Goal: Transaction & Acquisition: Book appointment/travel/reservation

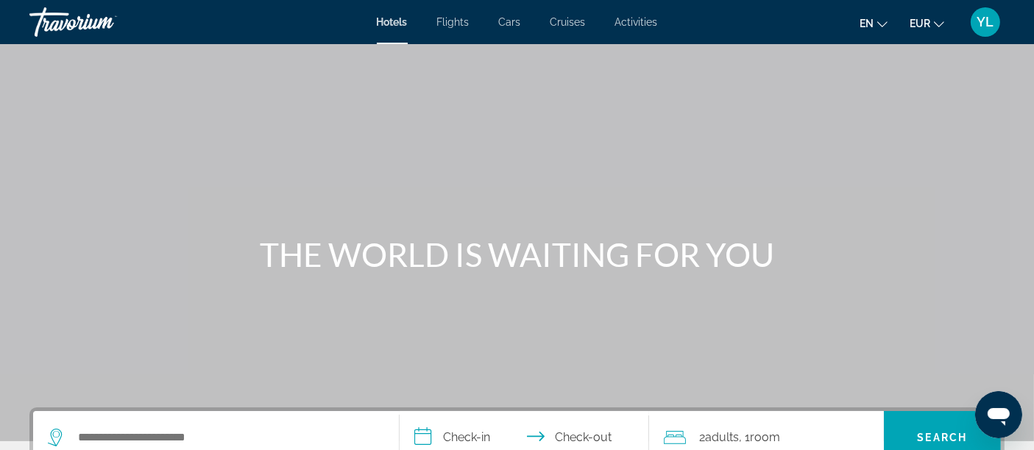
scroll to position [77, 0]
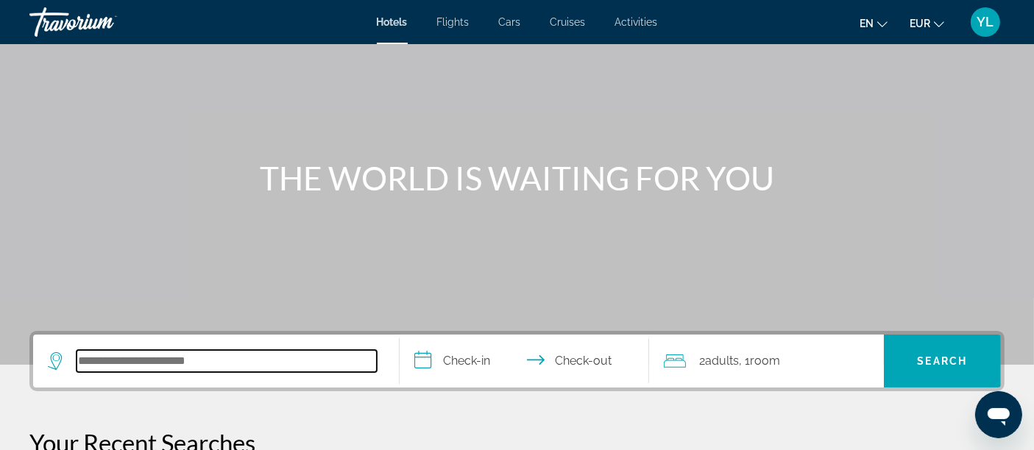
click at [221, 369] on input "Search hotel destination" at bounding box center [227, 361] width 300 height 22
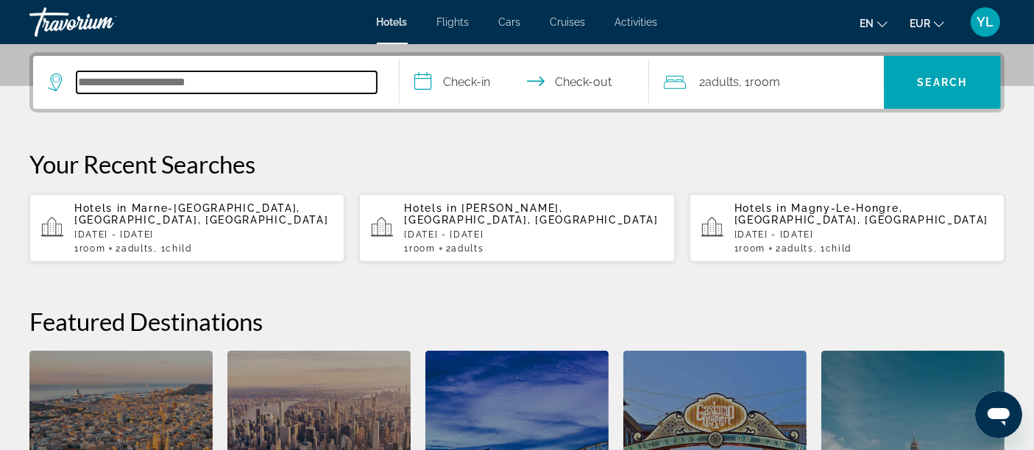
scroll to position [359, 0]
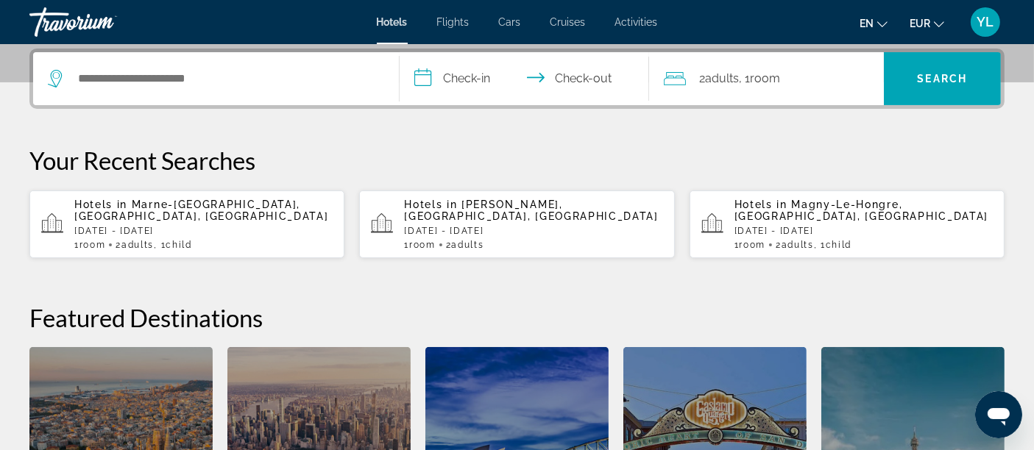
click at [254, 215] on p "Hotels in [GEOGRAPHIC_DATA][PERSON_NAME], [GEOGRAPHIC_DATA], [GEOGRAPHIC_DATA]" at bounding box center [203, 211] width 258 height 24
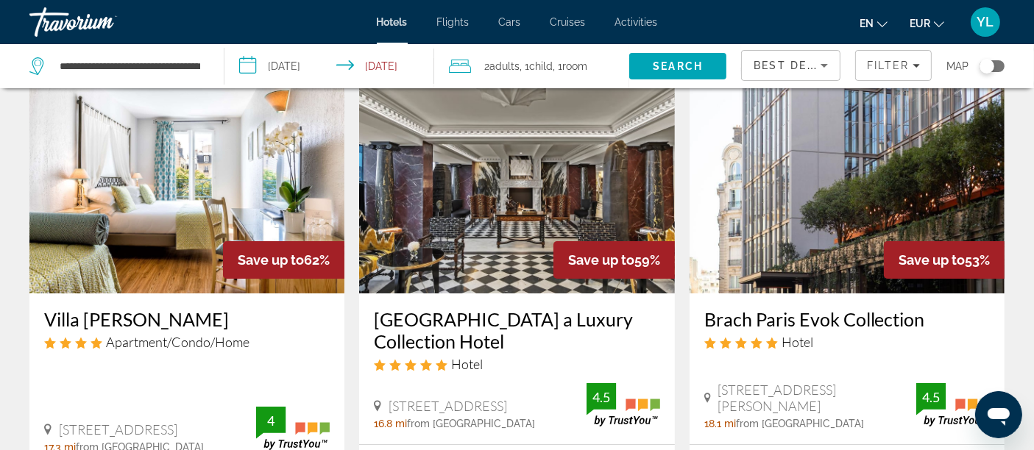
click at [993, 70] on div "Toggle map" at bounding box center [987, 66] width 15 height 15
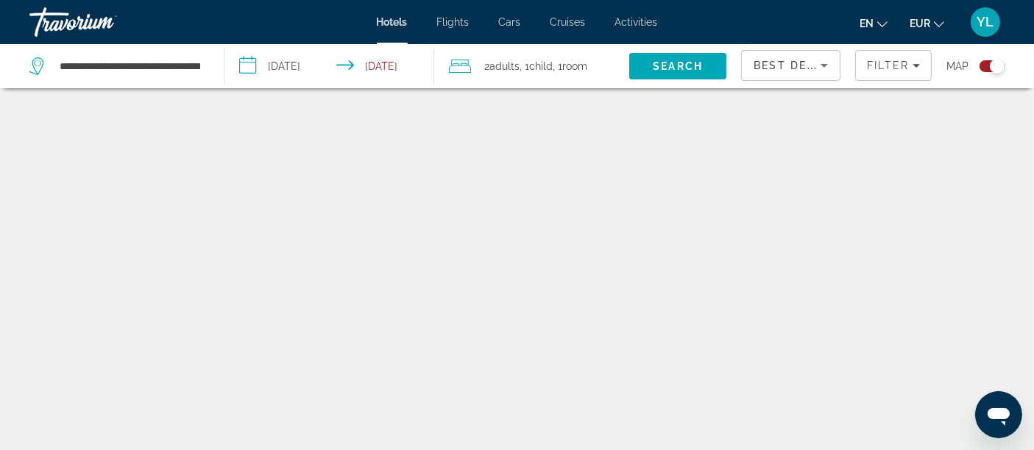
scroll to position [88, 0]
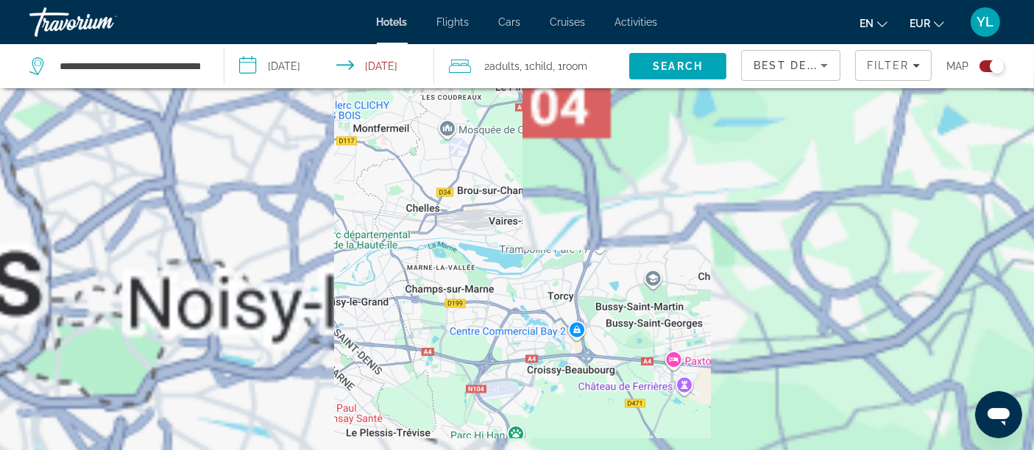
drag, startPoint x: 447, startPoint y: 247, endPoint x: 585, endPoint y: 250, distance: 137.7
click at [585, 250] on div "Pour activer le glissement avec le clavier, appuyez sur Alt+Entrée. Une fois ce…" at bounding box center [517, 225] width 1034 height 450
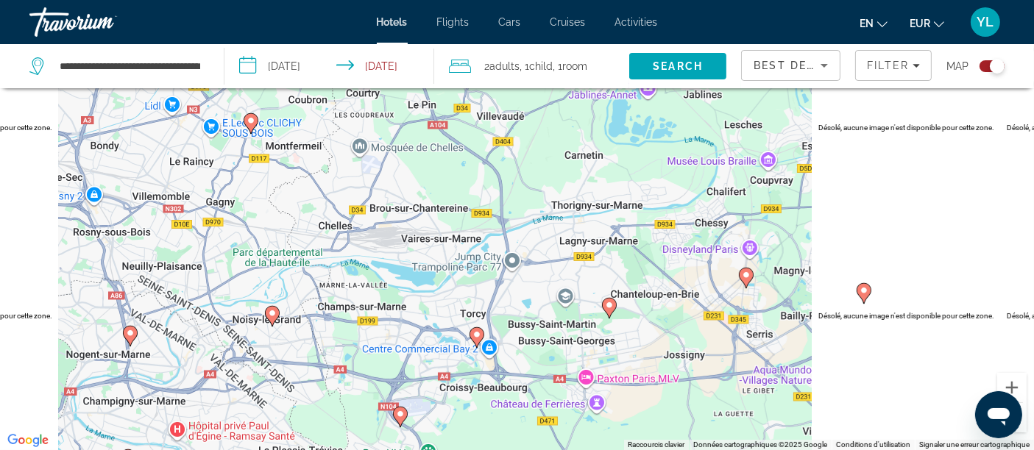
drag, startPoint x: 816, startPoint y: 250, endPoint x: 735, endPoint y: 258, distance: 81.4
click at [728, 263] on div "Pour activer le glissement avec le clavier, appuyez sur Alt+Entrée. Une fois ce…" at bounding box center [517, 225] width 1034 height 450
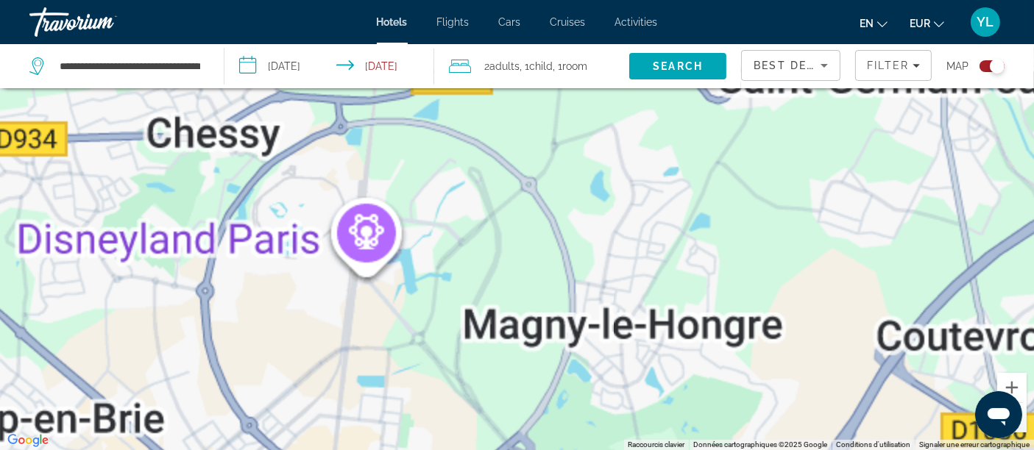
drag, startPoint x: 572, startPoint y: 252, endPoint x: 667, endPoint y: 185, distance: 116.2
click at [667, 185] on div "Pour activer le glissement avec le clavier, appuyez sur Alt+Entrée. Une fois ce…" at bounding box center [517, 225] width 1034 height 450
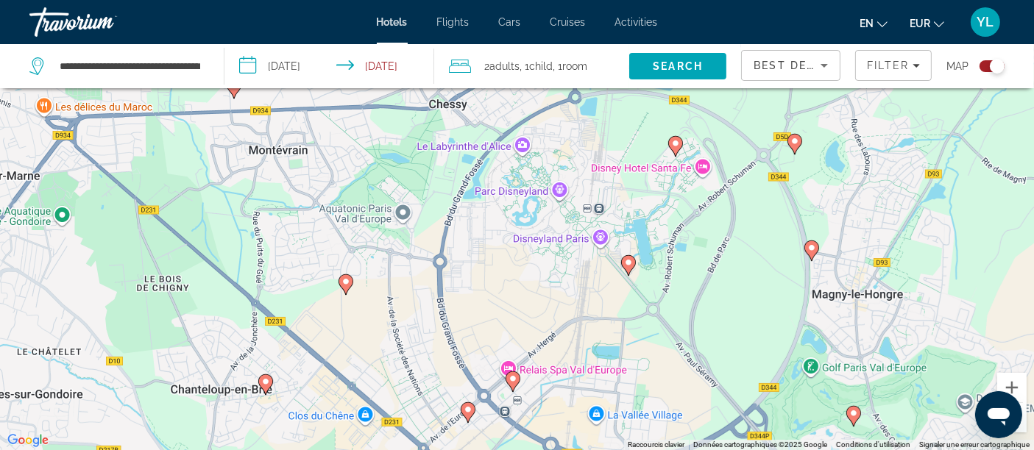
drag, startPoint x: 438, startPoint y: 249, endPoint x: 673, endPoint y: 219, distance: 236.6
click at [673, 219] on div "Pour activer le glissement avec le clavier, appuyez sur Alt+Entrée. Une fois ce…" at bounding box center [517, 225] width 1034 height 450
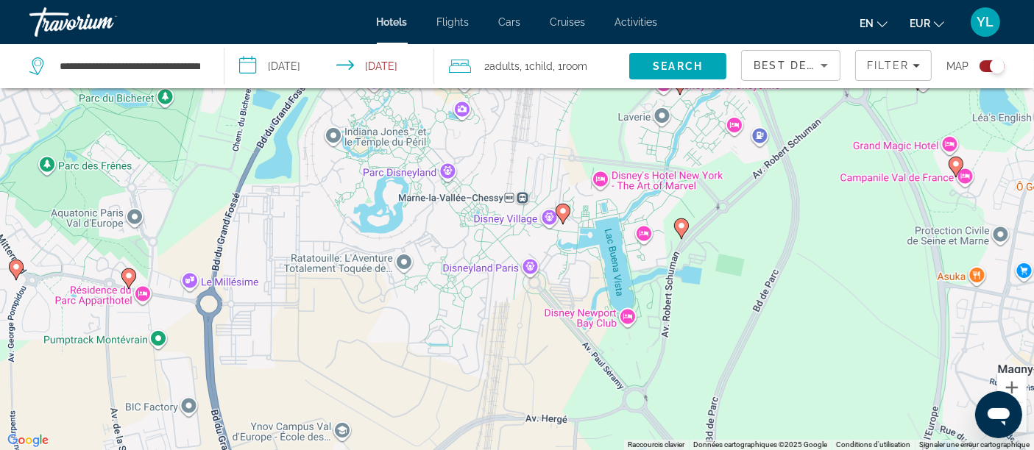
click at [565, 215] on image "Main content" at bounding box center [563, 211] width 9 height 9
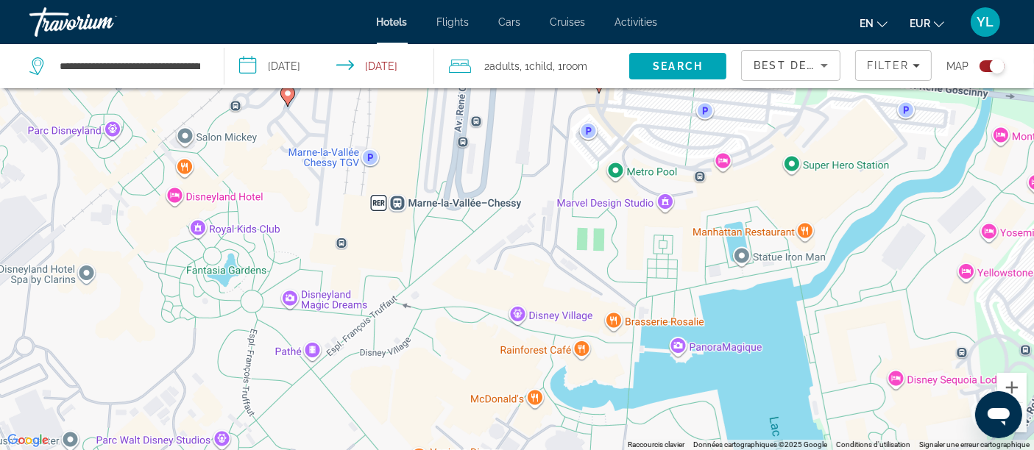
drag, startPoint x: 542, startPoint y: 174, endPoint x: 609, endPoint y: 278, distance: 124.1
click at [609, 278] on div "Pour activer le glissement avec le clavier, appuyez sur Alt+Entrée. Une fois ce…" at bounding box center [517, 225] width 1034 height 450
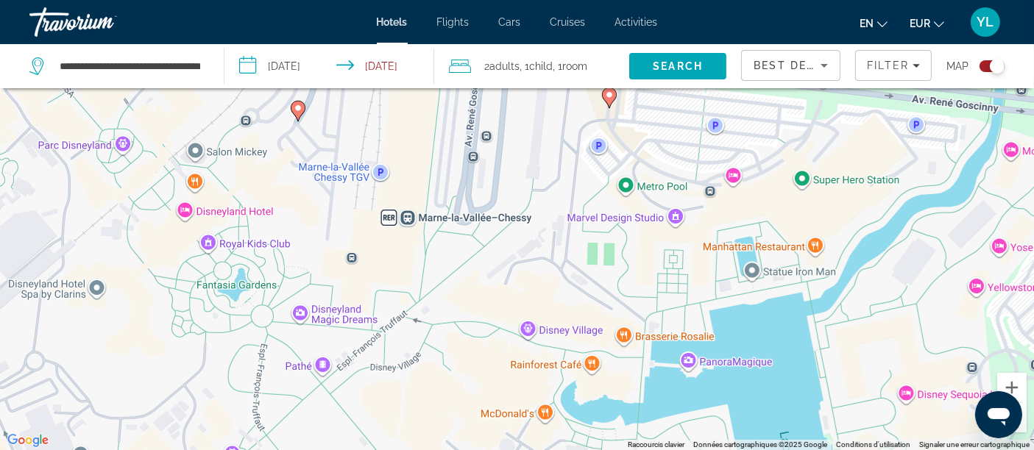
click at [606, 96] on image "Main content" at bounding box center [609, 95] width 9 height 9
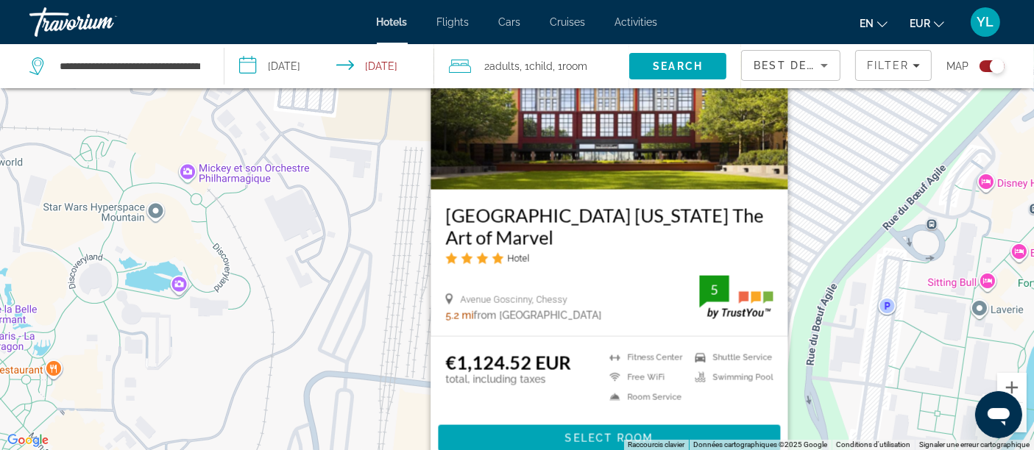
scroll to position [177, 0]
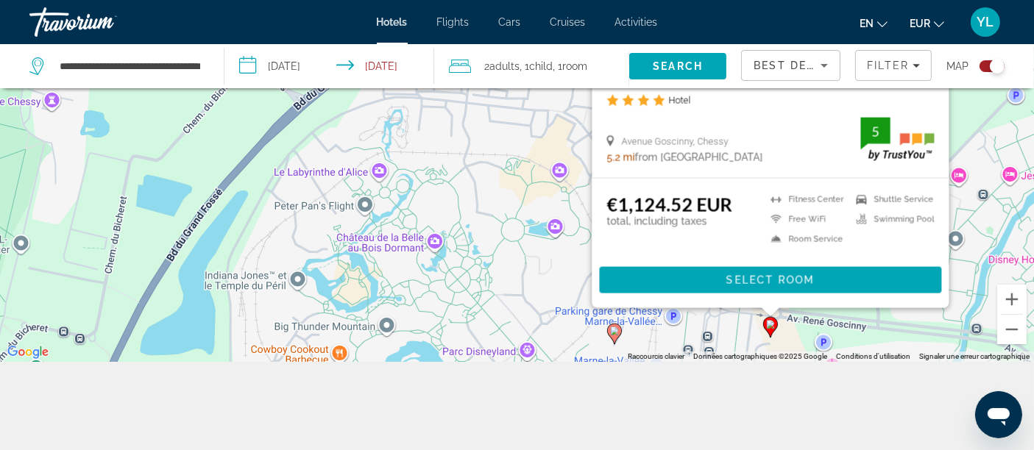
click at [730, 332] on div "Pour activer le glissement avec le clavier, appuyez sur Alt+Entrée. Une fois ce…" at bounding box center [517, 137] width 1034 height 450
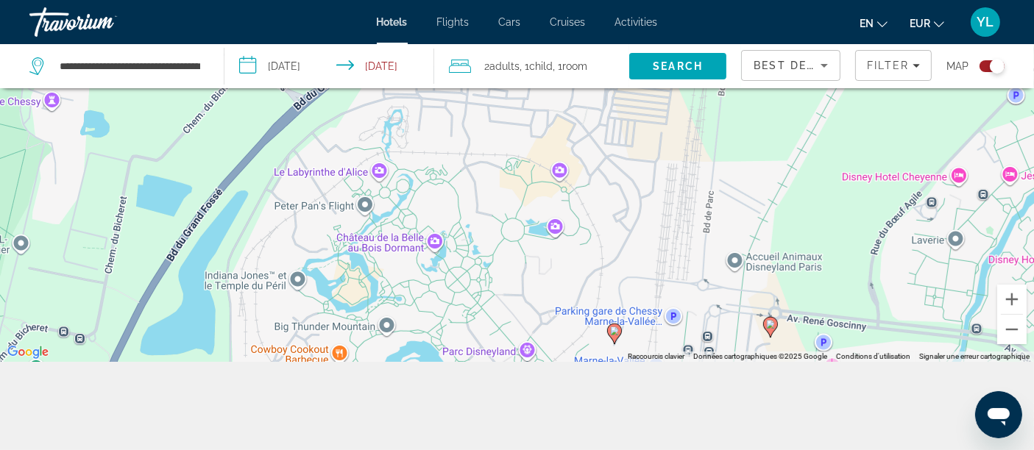
click at [615, 333] on image "Main content" at bounding box center [614, 331] width 9 height 9
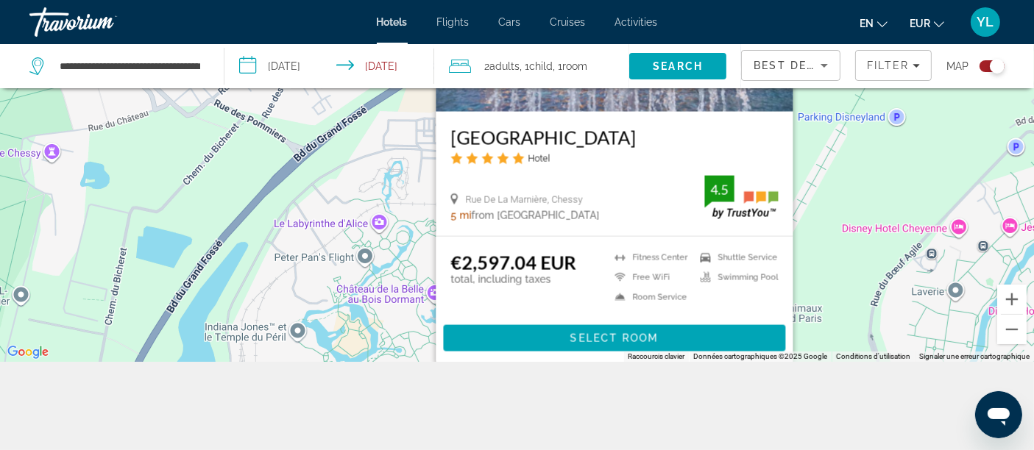
click at [810, 275] on div "Pour activer le glissement avec le clavier, appuyez sur Alt+Entrée. Une fois ce…" at bounding box center [517, 137] width 1034 height 450
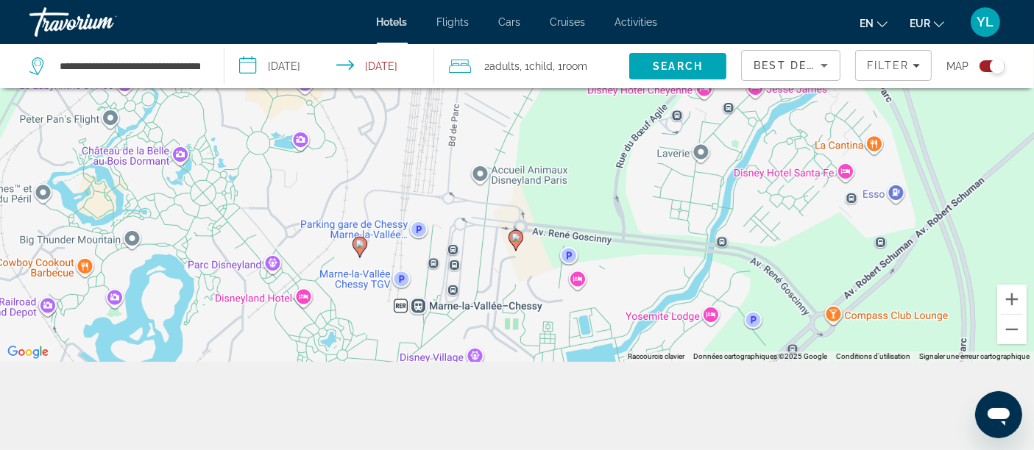
drag, startPoint x: 827, startPoint y: 290, endPoint x: 578, endPoint y: 155, distance: 283.9
click at [578, 155] on div "Pour activer le glissement avec le clavier, appuyez sur Alt+Entrée. Une fois ce…" at bounding box center [517, 137] width 1034 height 450
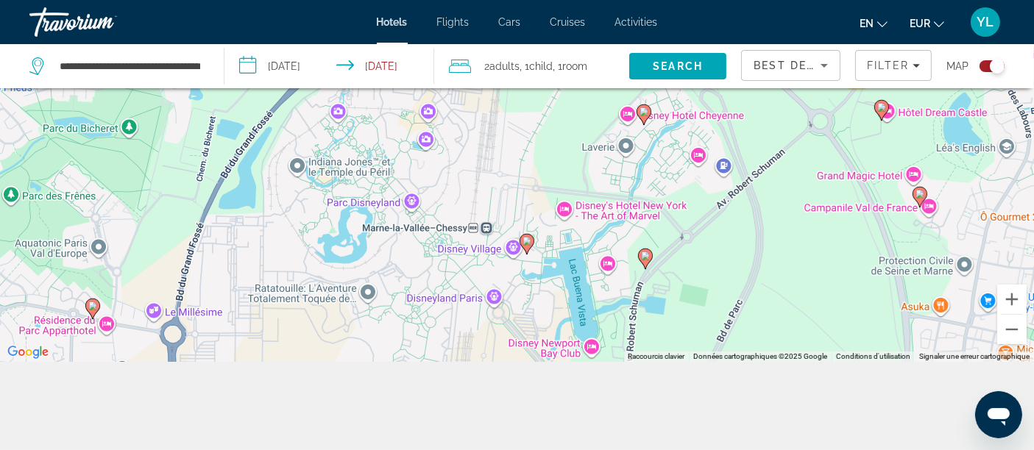
click at [645, 258] on image "Main content" at bounding box center [645, 256] width 9 height 9
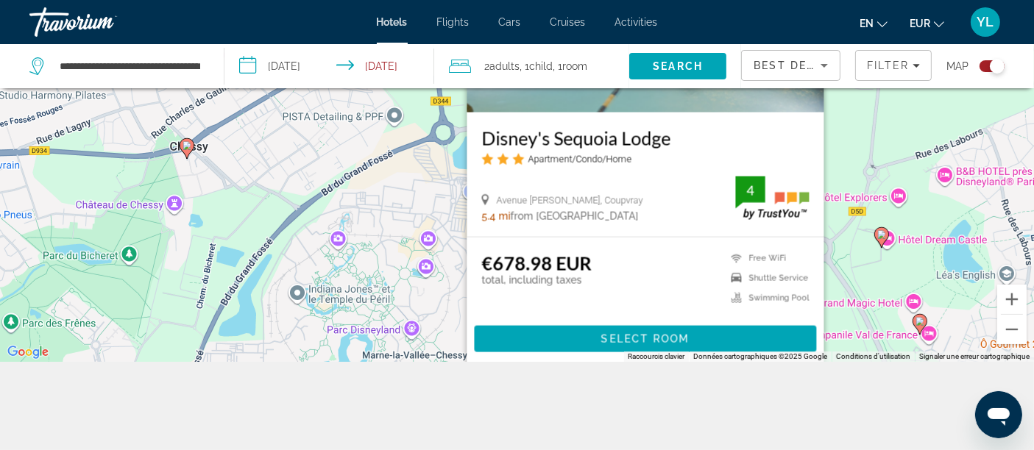
click at [864, 273] on div "Pour activer le glissement avec le clavier, appuyez sur Alt+Entrée. Une fois ce…" at bounding box center [517, 137] width 1034 height 450
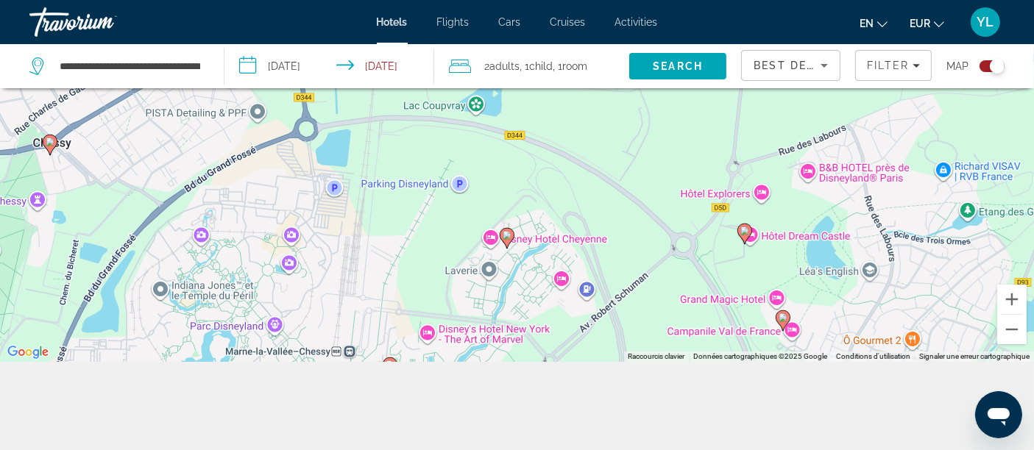
drag, startPoint x: 835, startPoint y: 274, endPoint x: 697, endPoint y: 263, distance: 138.0
click at [697, 263] on div "Pour activer le glissement avec le clavier, appuyez sur Alt+Entrée. Une fois ce…" at bounding box center [517, 137] width 1034 height 450
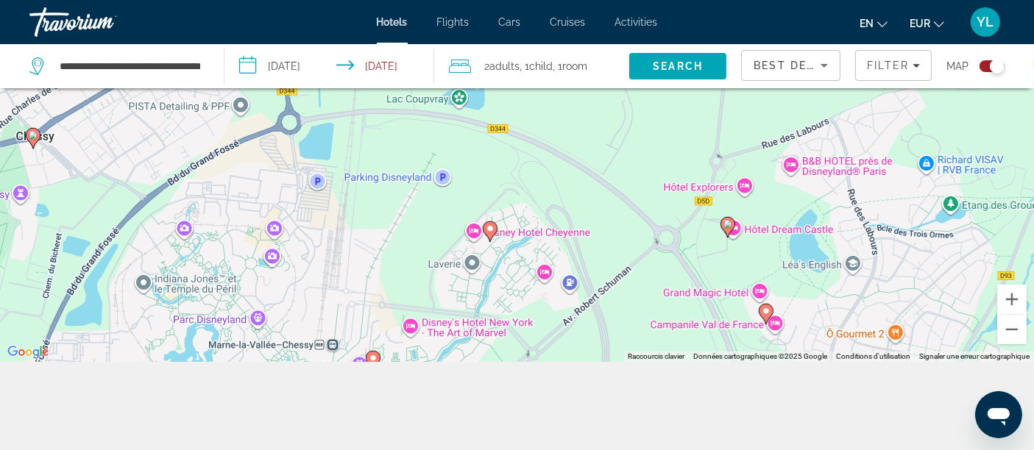
click at [727, 224] on image "Main content" at bounding box center [728, 224] width 9 height 9
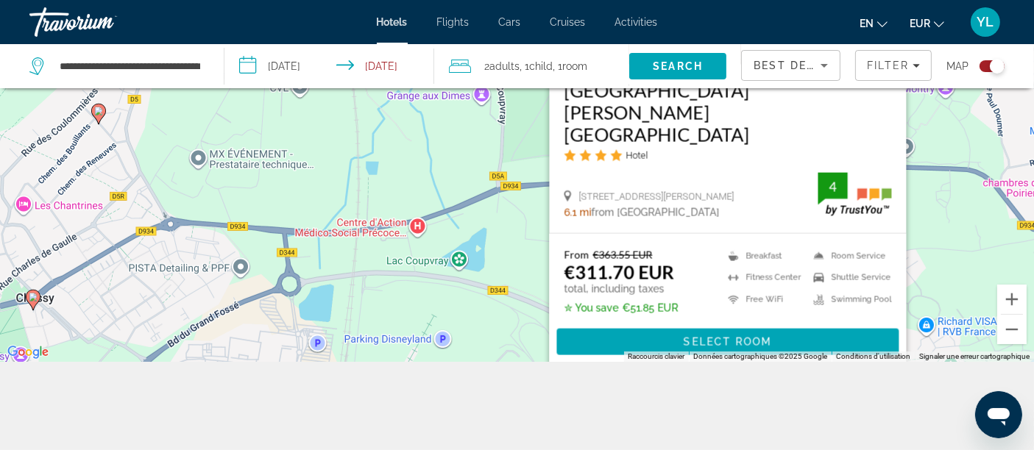
click at [933, 244] on div "Pour activer le glissement avec le clavier, appuyez sur Alt+Entrée. Une fois ce…" at bounding box center [517, 137] width 1034 height 450
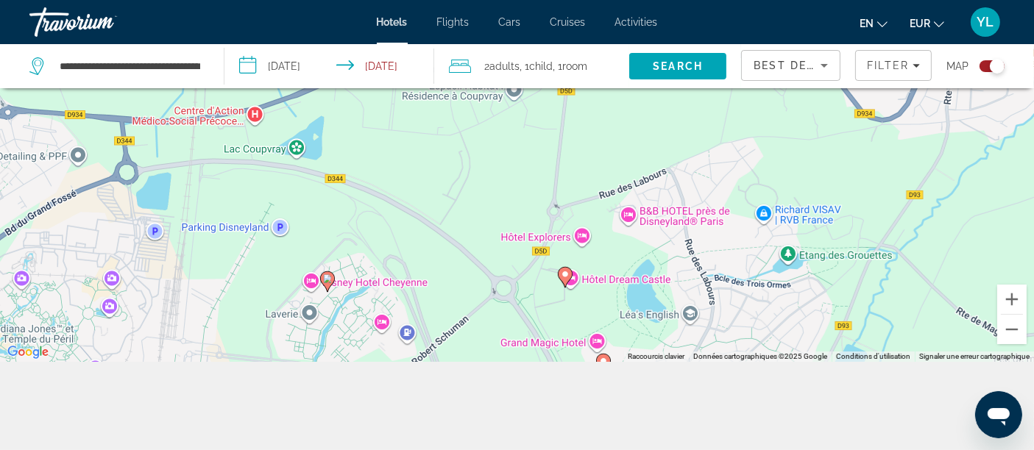
drag, startPoint x: 882, startPoint y: 308, endPoint x: 697, endPoint y: 175, distance: 228.4
click at [697, 175] on div "Pour activer le glissement avec le clavier, appuyez sur Alt+Entrée. Une fois ce…" at bounding box center [517, 137] width 1034 height 450
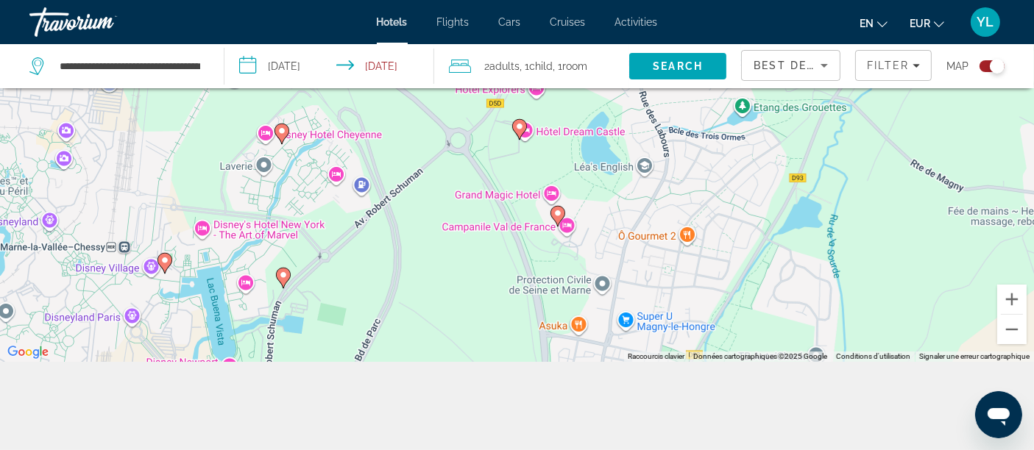
drag, startPoint x: 705, startPoint y: 290, endPoint x: 690, endPoint y: 166, distance: 124.6
click at [690, 166] on div "Pour activer le glissement avec le clavier, appuyez sur Alt+Entrée. Une fois ce…" at bounding box center [517, 137] width 1034 height 450
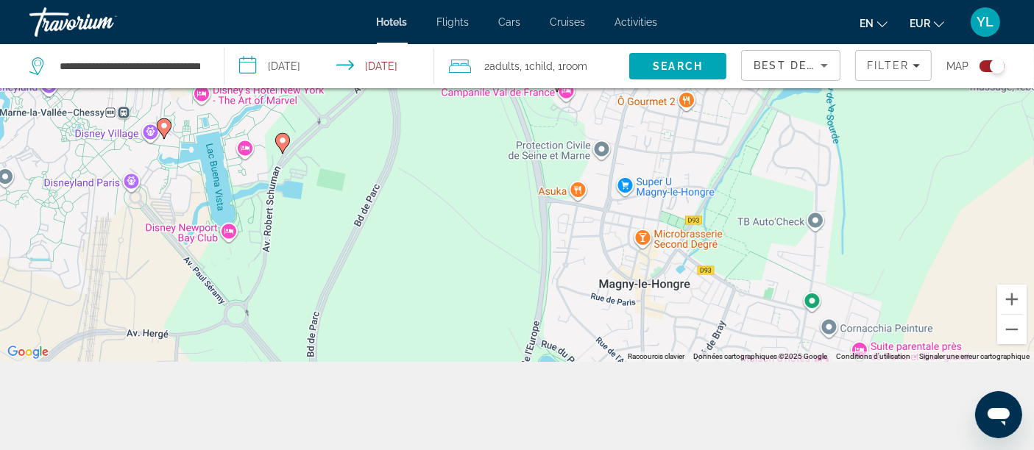
drag, startPoint x: 692, startPoint y: 315, endPoint x: 692, endPoint y: 181, distance: 134.0
click at [692, 181] on div "Pour activer le glissement avec le clavier, appuyez sur Alt+Entrée. Une fois ce…" at bounding box center [517, 137] width 1034 height 450
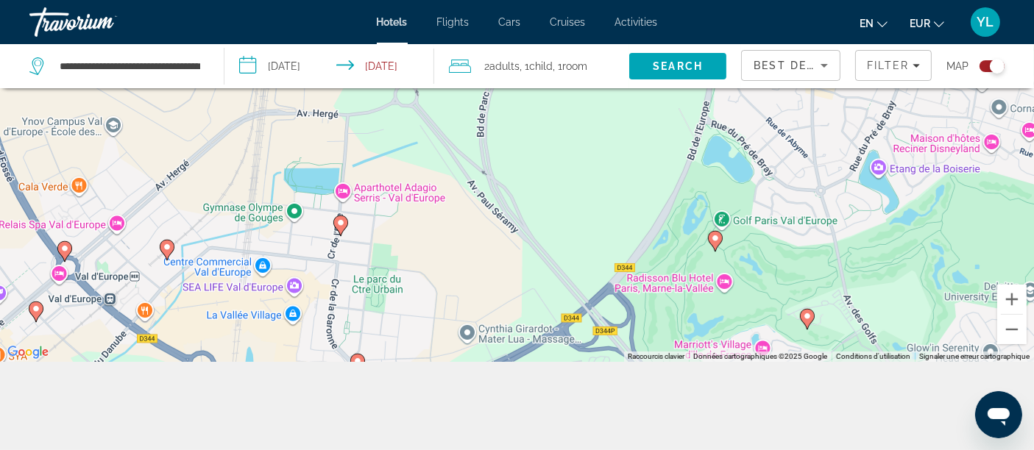
drag, startPoint x: 744, startPoint y: 286, endPoint x: 763, endPoint y: 243, distance: 46.8
click at [765, 241] on div "Pour activer le glissement avec le clavier, appuyez sur Alt+Entrée. Une fois ce…" at bounding box center [517, 137] width 1034 height 450
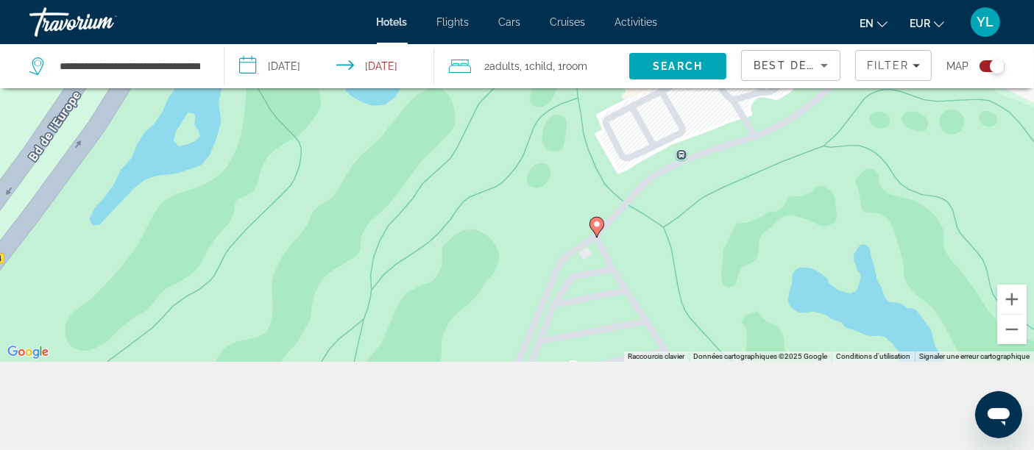
click at [598, 222] on image "Main content" at bounding box center [596, 224] width 9 height 9
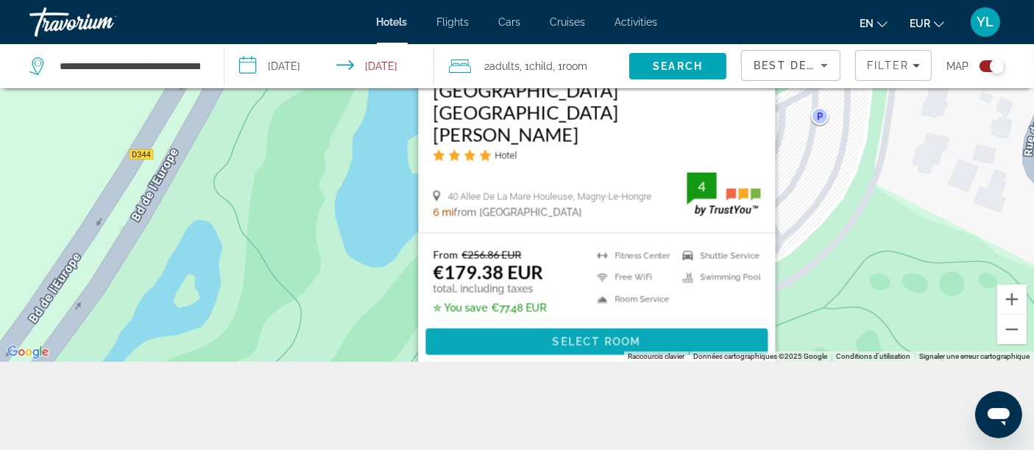
click at [637, 340] on span "Select Room" at bounding box center [596, 342] width 88 height 12
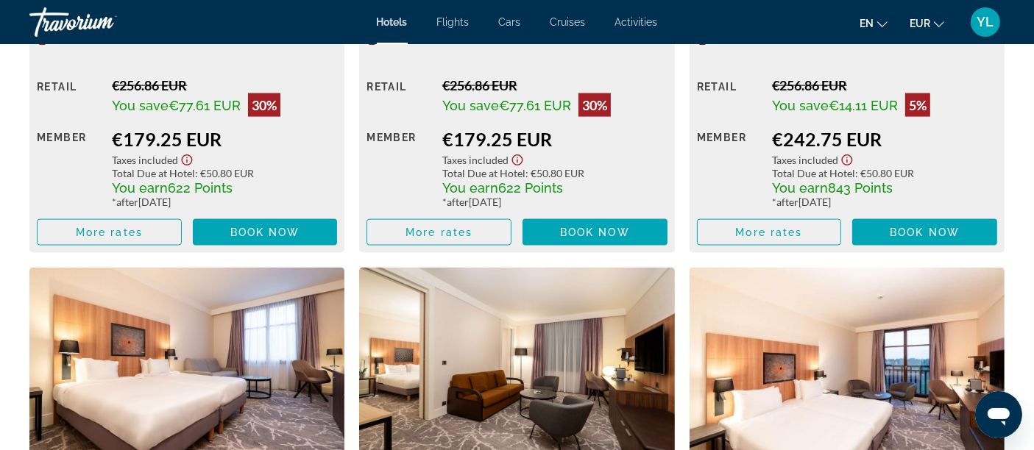
scroll to position [2290, 0]
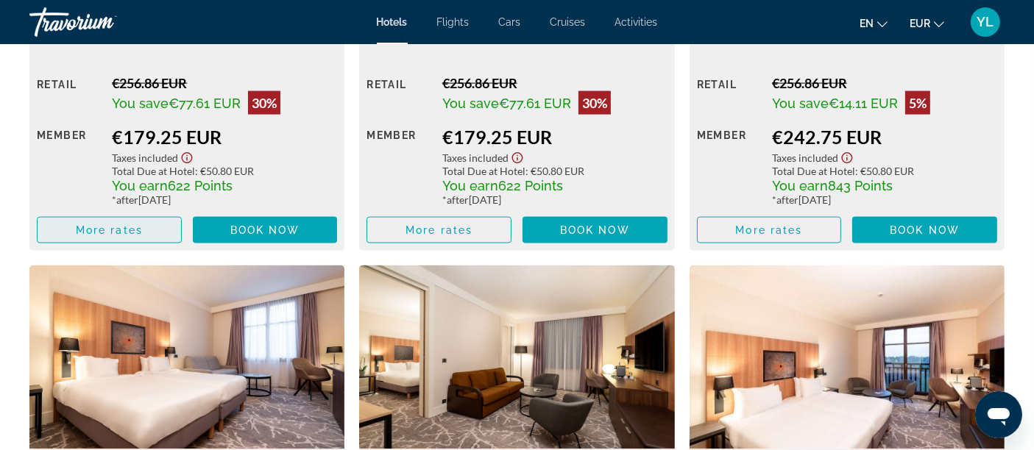
click at [147, 235] on span "Main content" at bounding box center [110, 230] width 144 height 35
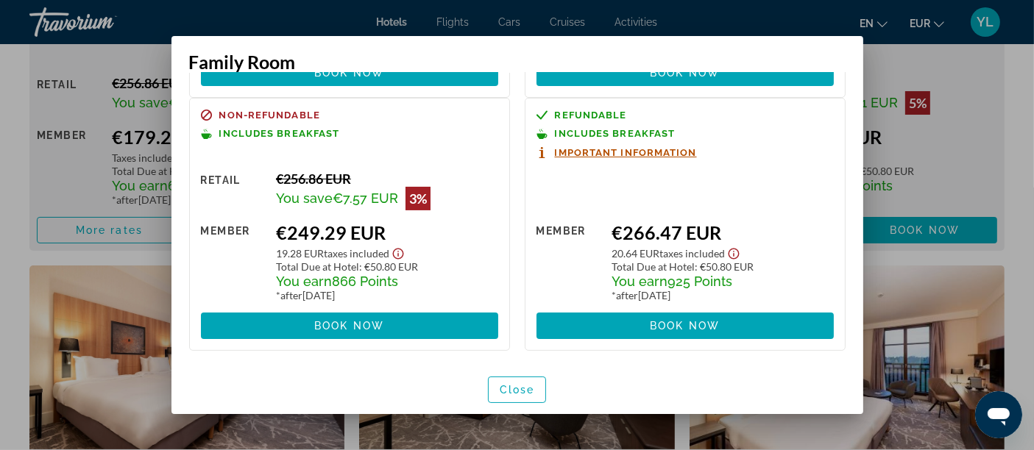
scroll to position [0, 0]
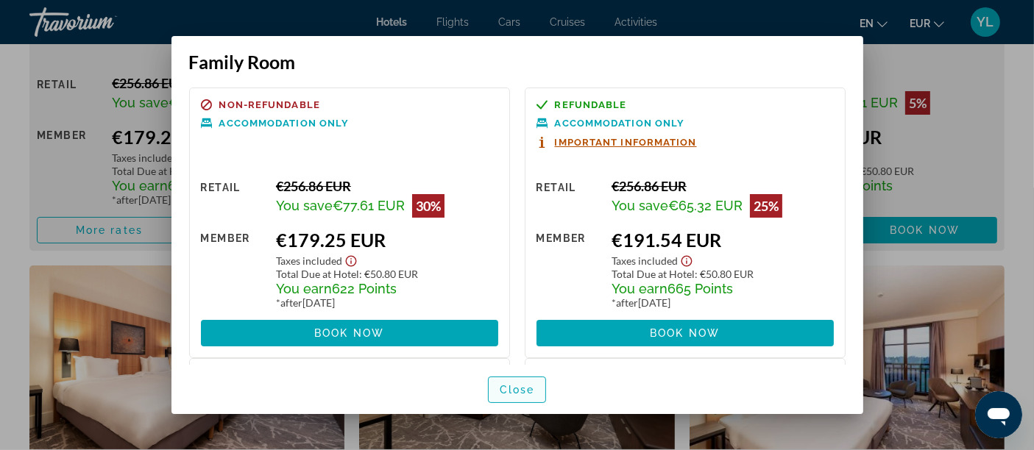
click at [528, 386] on span "Close" at bounding box center [517, 390] width 35 height 12
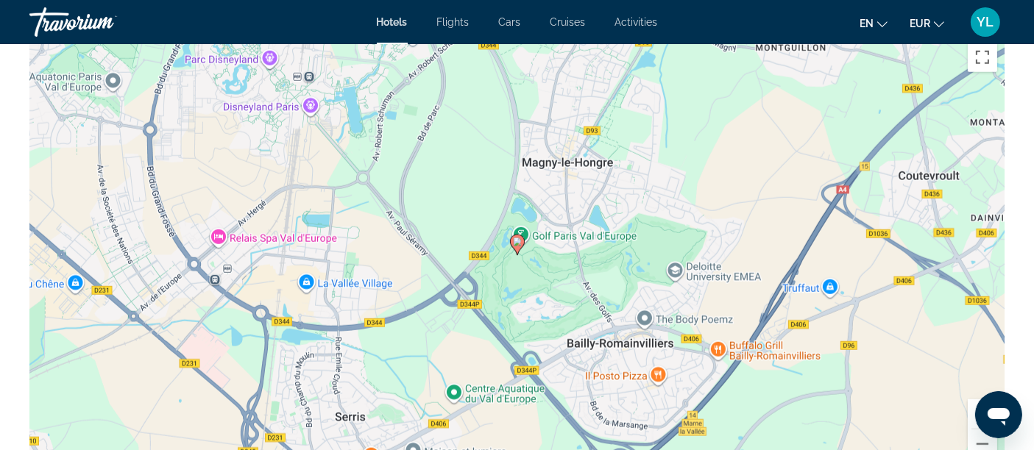
scroll to position [1308, 0]
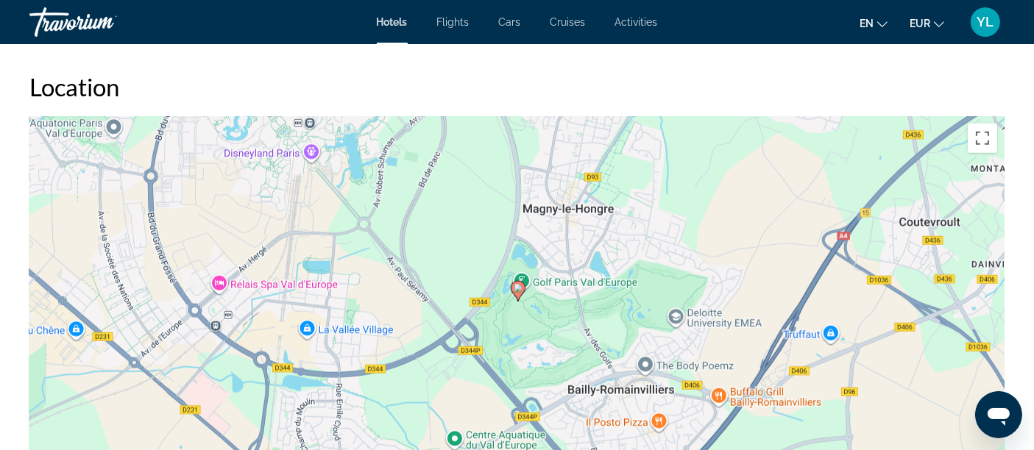
drag, startPoint x: 565, startPoint y: 283, endPoint x: 567, endPoint y: 209, distance: 74.4
click at [567, 209] on div "Pour activer le glissement avec le clavier, appuyez sur Alt+Entrée. Une fois ce…" at bounding box center [516, 337] width 975 height 442
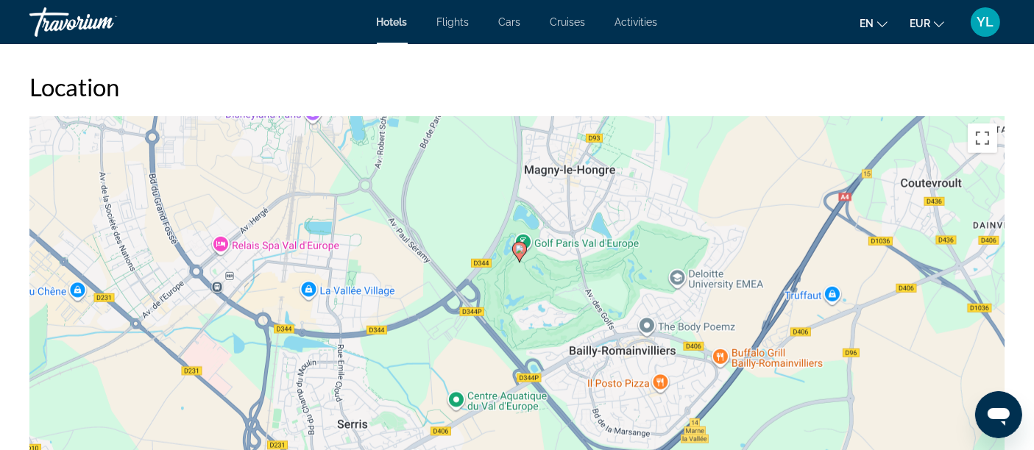
click at [560, 251] on div "Pour activer le glissement avec le clavier, appuyez sur Alt+Entrée. Une fois ce…" at bounding box center [516, 337] width 975 height 442
click at [561, 250] on div "Pour activer le glissement avec le clavier, appuyez sur Alt+Entrée. Une fois ce…" at bounding box center [516, 337] width 975 height 442
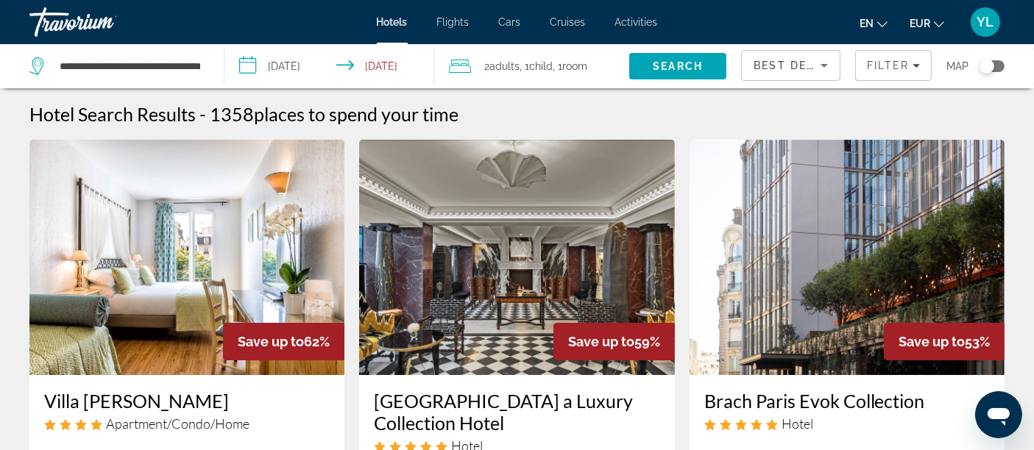
scroll to position [163, 0]
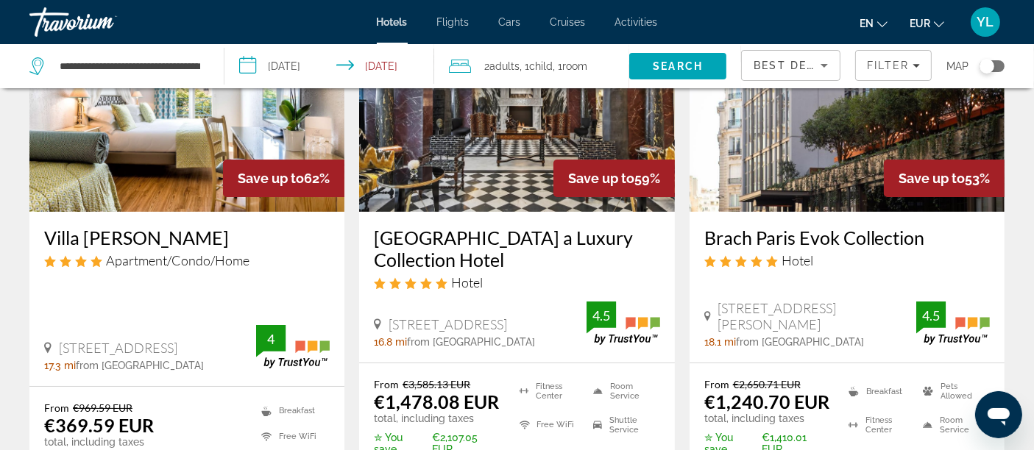
drag, startPoint x: 1000, startPoint y: 65, endPoint x: 1005, endPoint y: 71, distance: 8.4
click at [1000, 65] on div "Toggle map" at bounding box center [992, 66] width 25 height 12
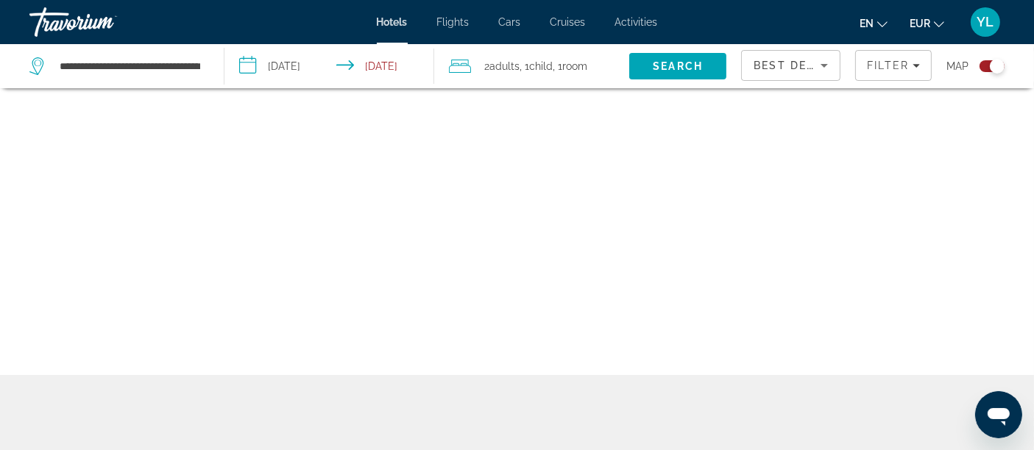
scroll to position [88, 0]
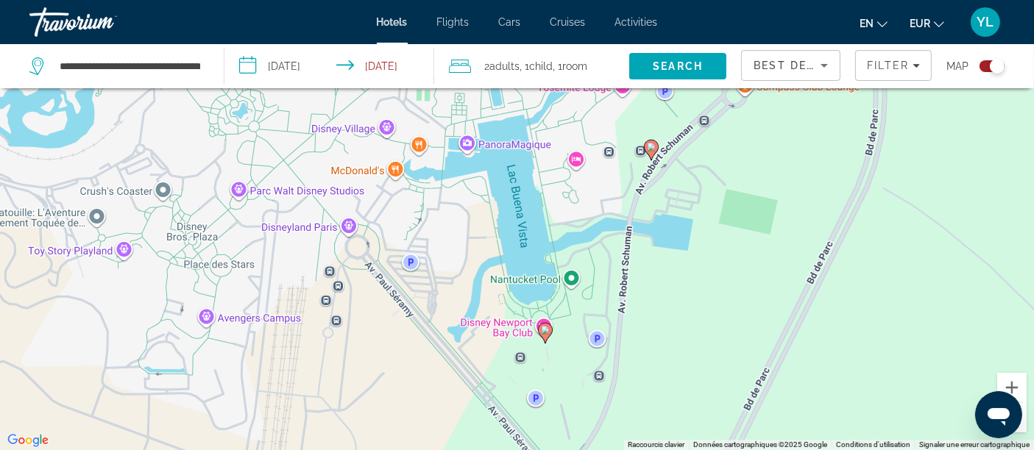
drag, startPoint x: 648, startPoint y: 152, endPoint x: 658, endPoint y: 232, distance: 80.8
click at [648, 152] on image "Main content" at bounding box center [651, 147] width 9 height 9
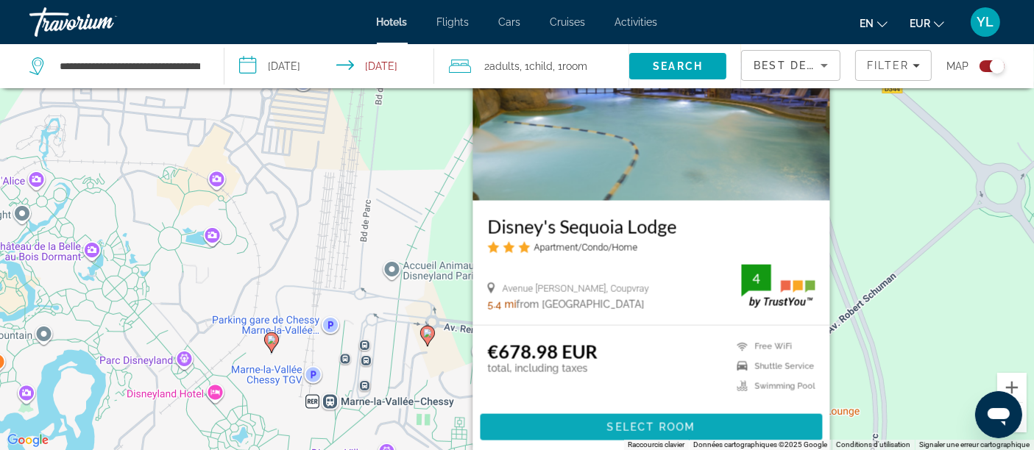
click at [570, 426] on span "Main content" at bounding box center [651, 427] width 342 height 35
